Goal: Transaction & Acquisition: Purchase product/service

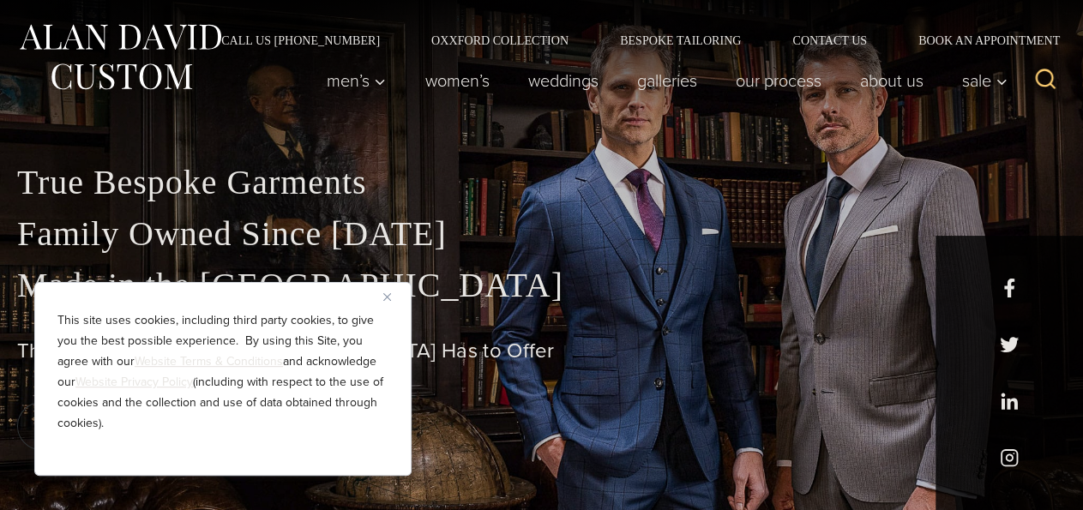
click at [387, 299] on img "Close" at bounding box center [387, 297] width 8 height 8
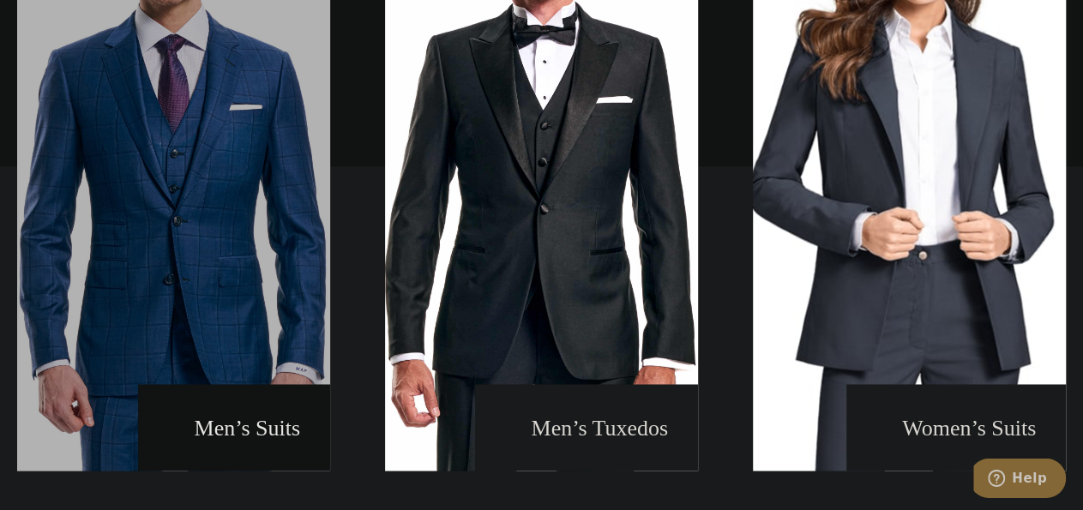
scroll to position [1248, 0]
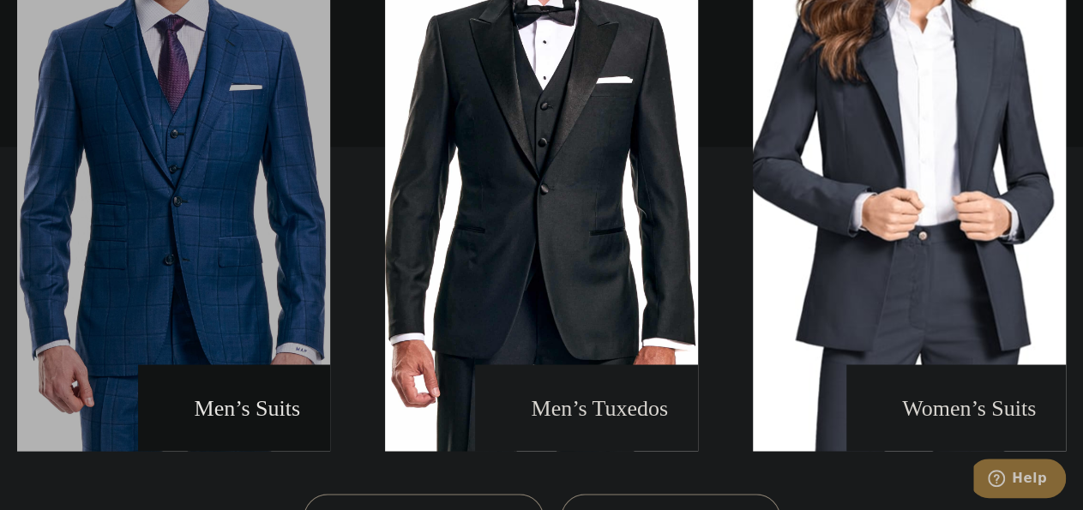
click at [261, 404] on link "men's suits" at bounding box center [173, 146] width 313 height 609
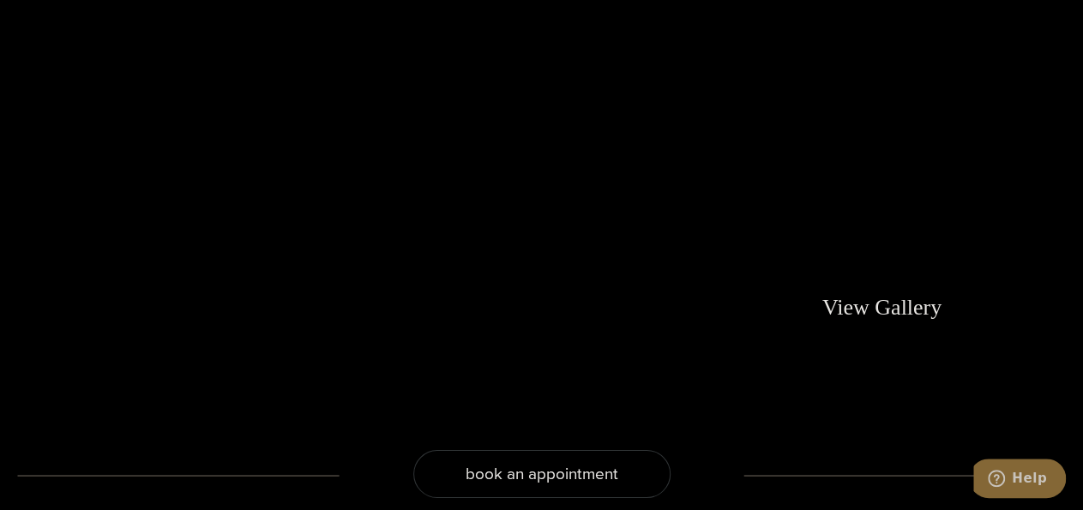
scroll to position [2942, 0]
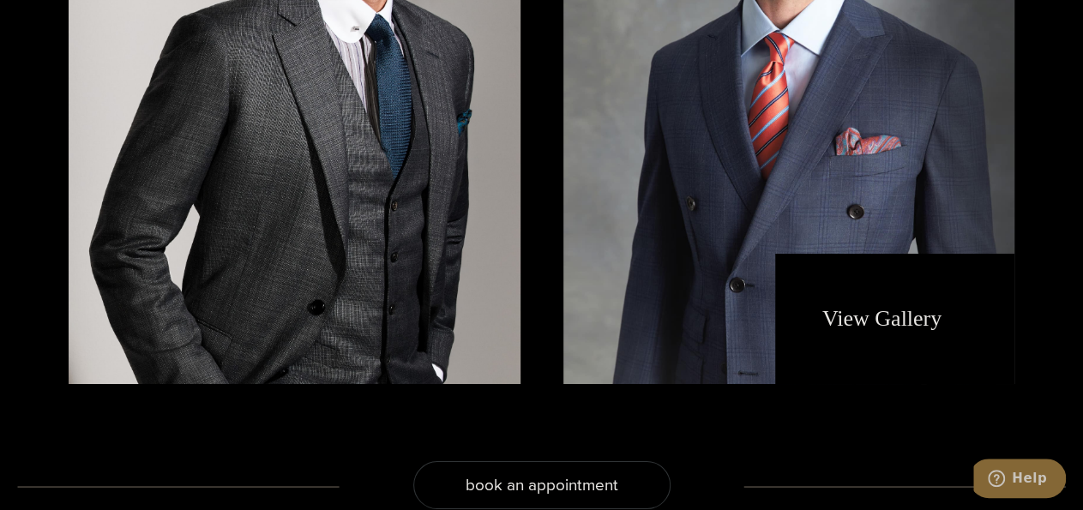
click at [908, 306] on link "View Gallery" at bounding box center [898, 318] width 153 height 25
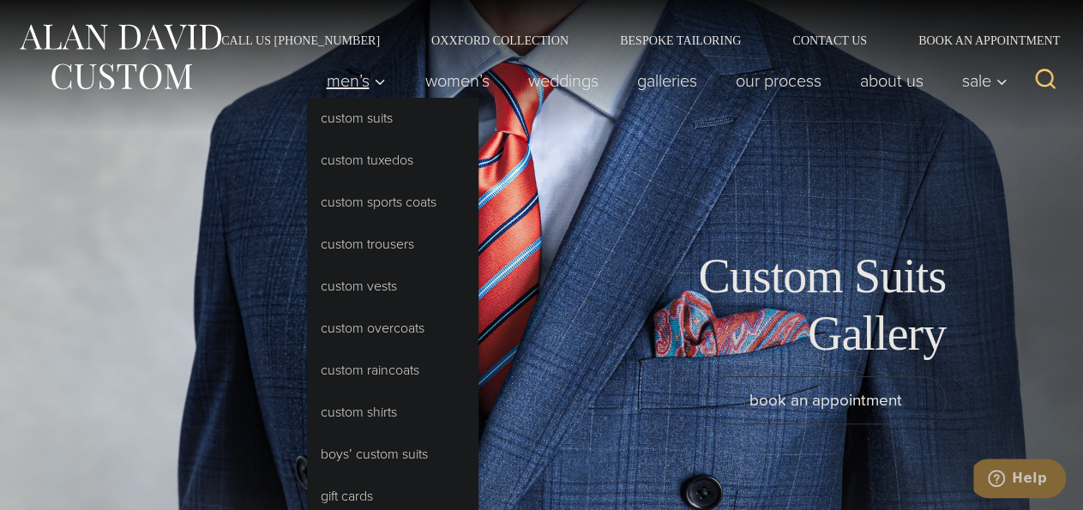
click at [372, 78] on icon "Primary Navigation" at bounding box center [379, 82] width 15 height 15
click at [362, 117] on link "Custom Suits" at bounding box center [392, 118] width 171 height 41
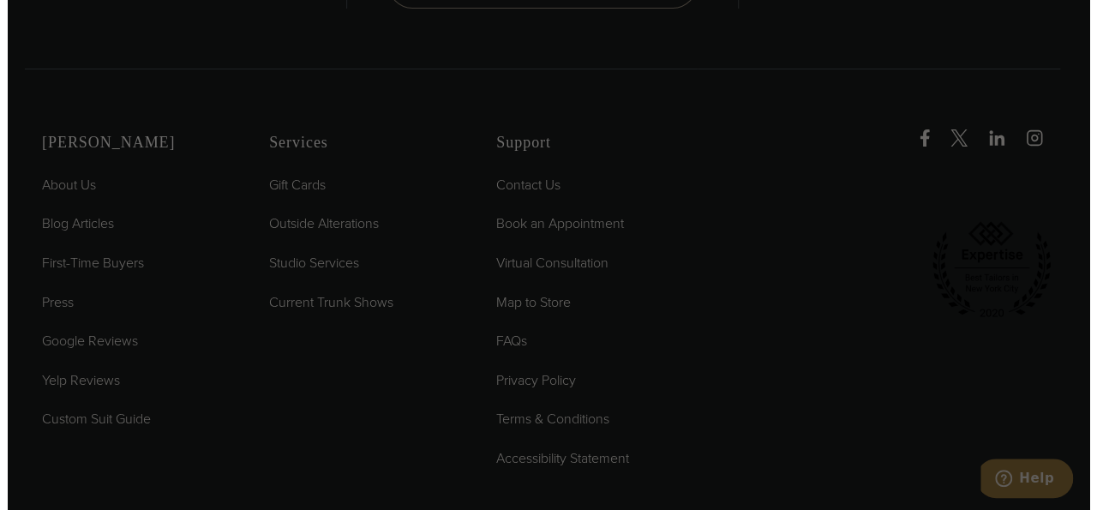
scroll to position [624, 0]
